Goal: Find specific page/section: Find specific page/section

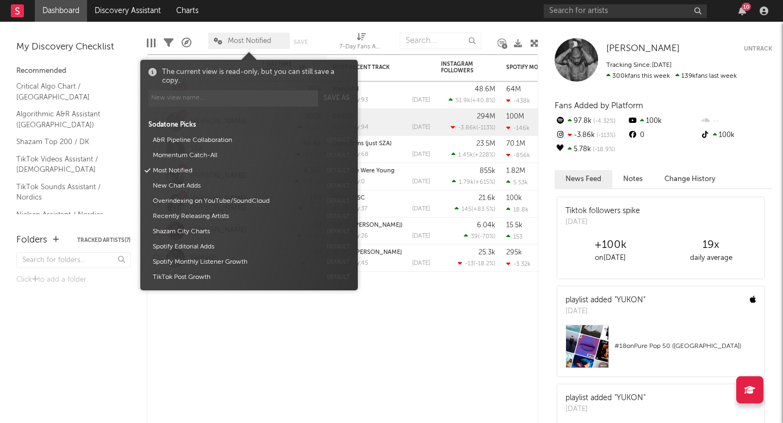
click at [250, 38] on span "Most Notified" at bounding box center [250, 41] width 44 height 7
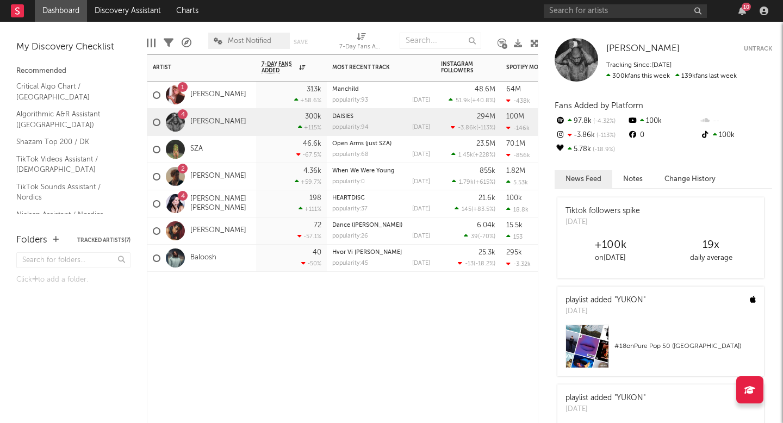
click at [290, 351] on div "Artist Notifications 7-Day Fans Added WoW % Change Most Recent Track Popularity…" at bounding box center [343, 238] width 392 height 369
